Goal: Book appointment/travel/reservation

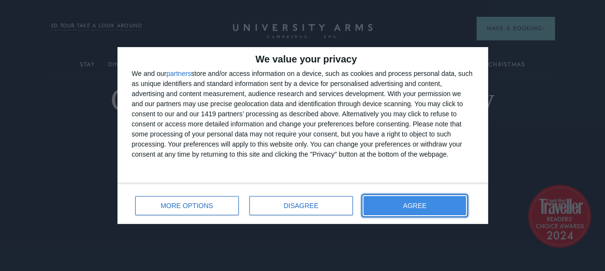
click at [434, 203] on button "AGREE" at bounding box center [414, 205] width 103 height 19
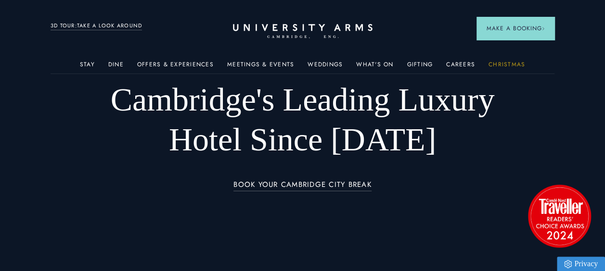
click at [506, 61] on link "Christmas" at bounding box center [506, 67] width 37 height 13
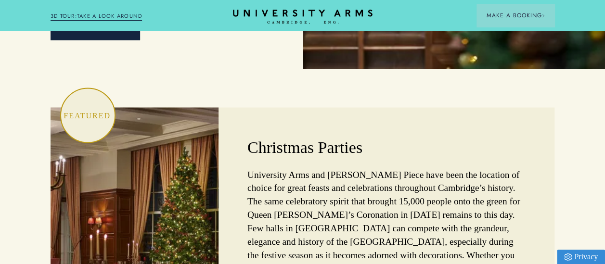
scroll to position [2652, 0]
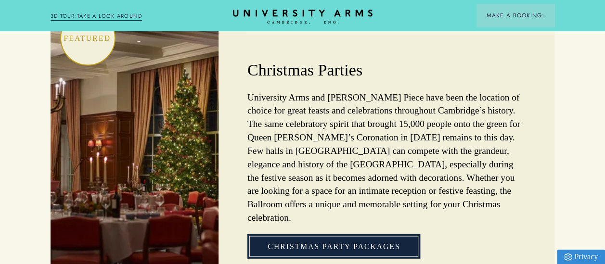
scroll to position [2731, 0]
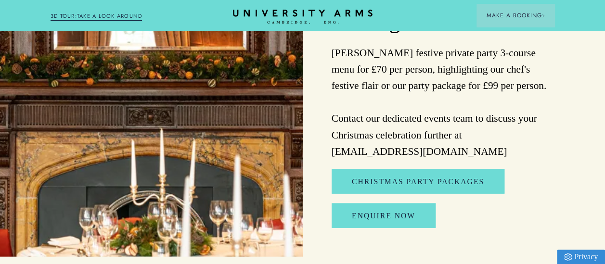
scroll to position [1026, 0]
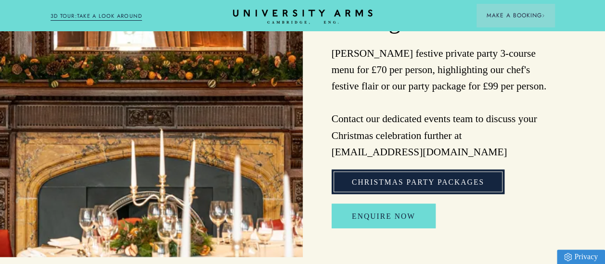
click at [405, 170] on link "Christmas Party Packages" at bounding box center [417, 182] width 173 height 25
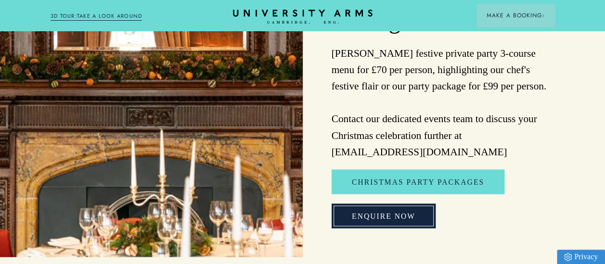
click at [388, 204] on link "Enquire Now" at bounding box center [383, 216] width 104 height 25
